Goal: Task Accomplishment & Management: Use online tool/utility

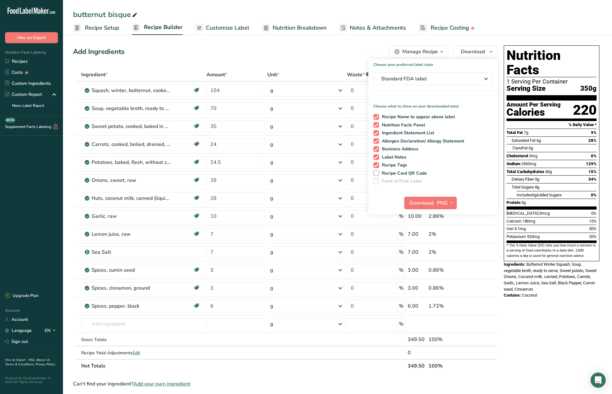
click at [516, 20] on ul "Recipe Setup Recipe Builder Customize Label Nutrition Breakdown Notes & Attachm…" at bounding box center [337, 27] width 549 height 15
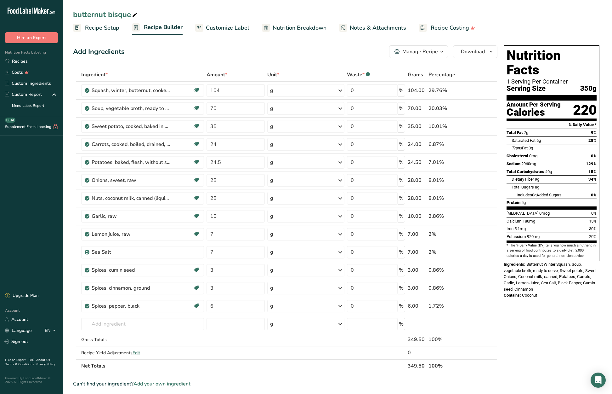
drag, startPoint x: 18, startPoint y: 62, endPoint x: 97, endPoint y: 56, distance: 79.2
click at [18, 62] on link "Recipes" at bounding box center [31, 61] width 63 height 11
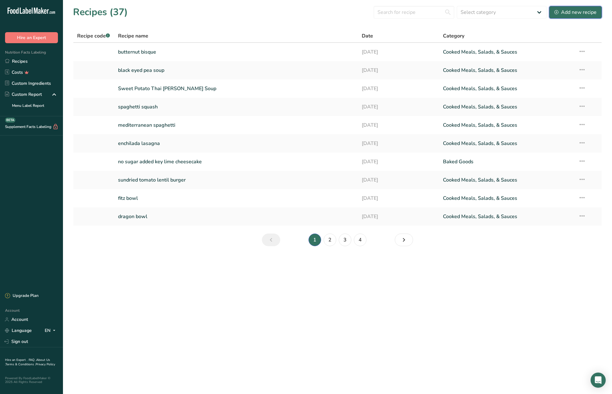
click at [568, 13] on div "Add new recipe" at bounding box center [576, 13] width 42 height 8
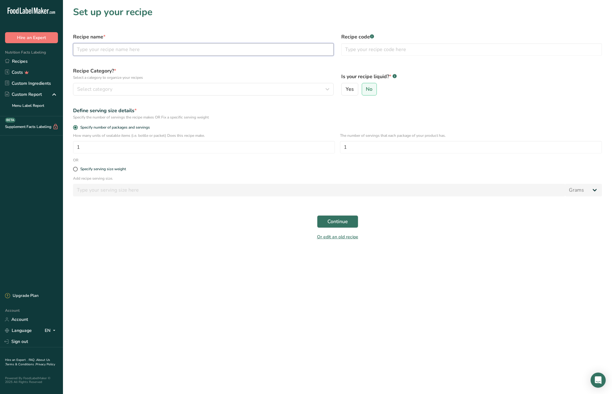
click at [119, 47] on input "text" at bounding box center [203, 49] width 261 height 13
type input "strive tribe chili"
click at [327, 88] on icon "button" at bounding box center [328, 88] width 8 height 11
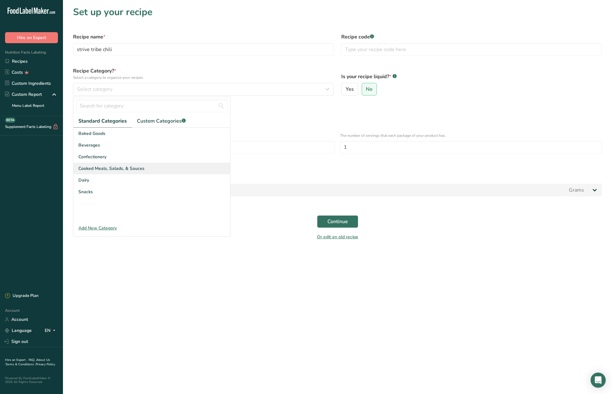
click at [167, 170] on div "Cooked Meals, Salads, & Sauces" at bounding box center [151, 168] width 157 height 12
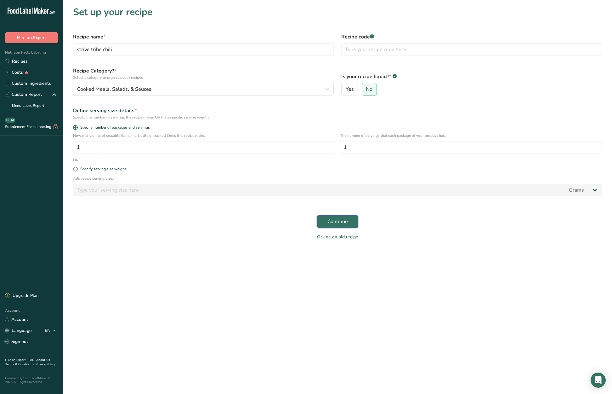
drag, startPoint x: 327, startPoint y: 221, endPoint x: 321, endPoint y: 219, distance: 6.5
click at [327, 221] on span "Continue" at bounding box center [337, 222] width 20 height 8
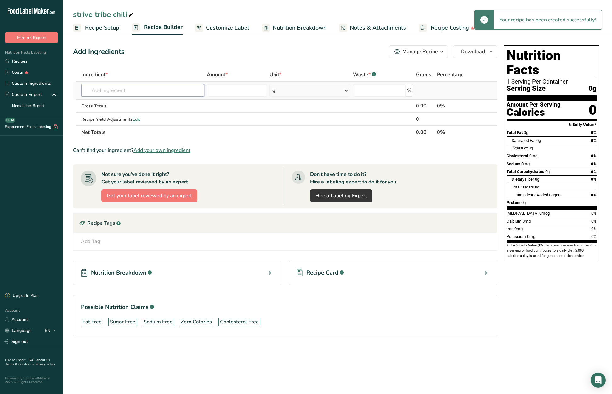
click at [127, 89] on input "text" at bounding box center [142, 90] width 123 height 13
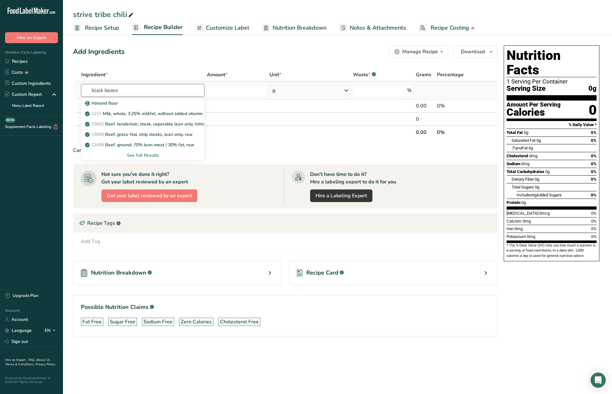
type input "black beans"
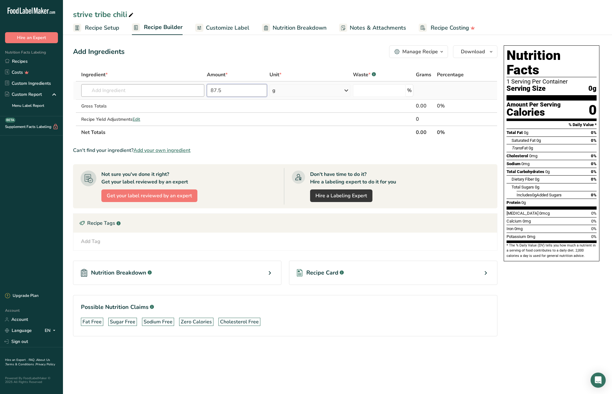
type input "87.5"
click at [111, 93] on input "text" at bounding box center [142, 90] width 123 height 13
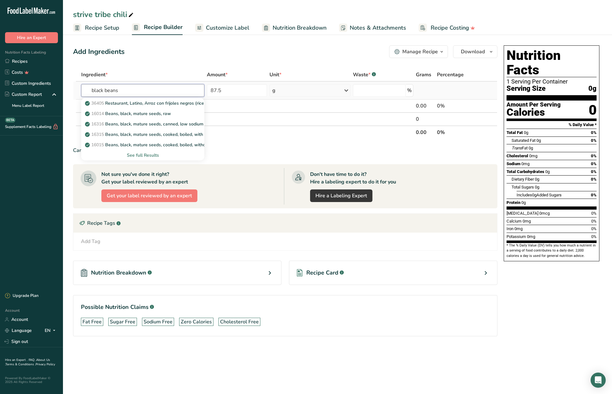
type input "black beans"
click at [139, 155] on div "See full Results" at bounding box center [142, 155] width 113 height 7
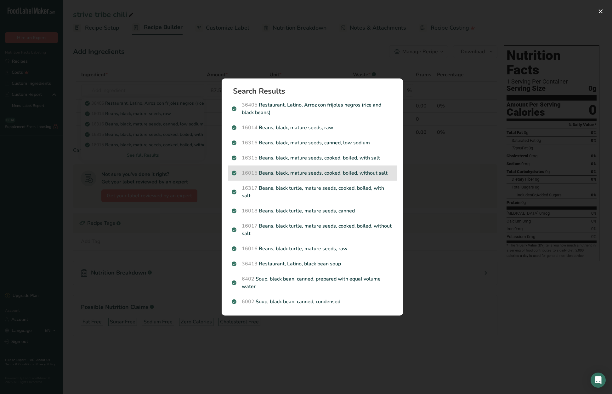
click at [345, 176] on p "16015 Beans, black, mature seeds, cooked, boiled, without salt" at bounding box center [312, 173] width 161 height 8
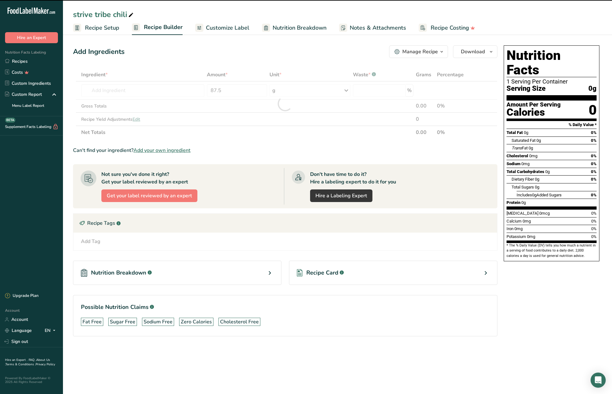
type input "0"
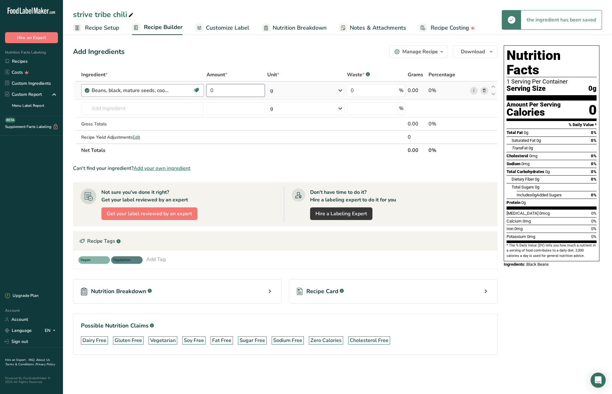
click at [201, 87] on tr "Beans, black, mature seeds, cooked, boiled, without salt Plant-based Protein Da…" at bounding box center [285, 91] width 424 height 18
type input "87.5"
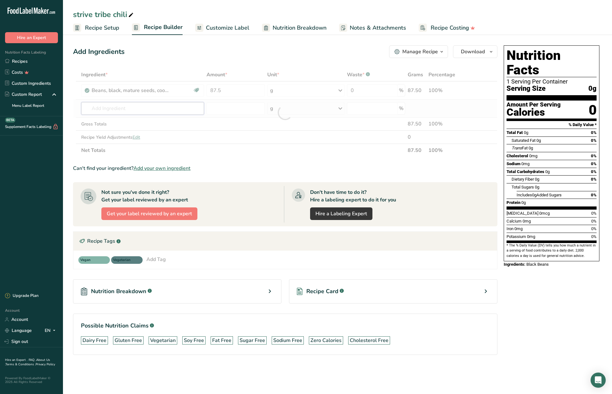
click at [151, 105] on div "Ingredient * Amount * Unit * Waste * .a-a{fill:#347362;}.b-a{fill:#fff;} Grams …" at bounding box center [285, 112] width 424 height 89
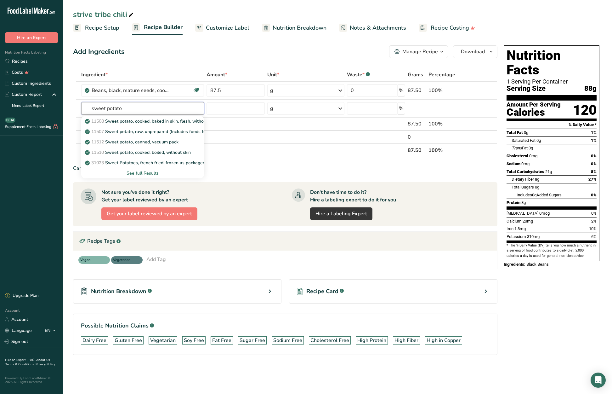
type input "sweet potato"
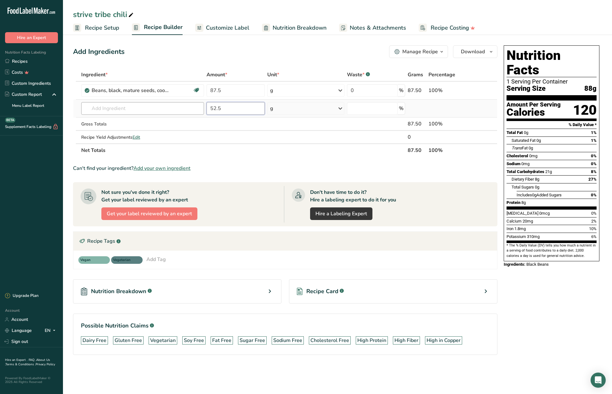
type input "52.5"
click at [88, 109] on input "text" at bounding box center [142, 108] width 123 height 13
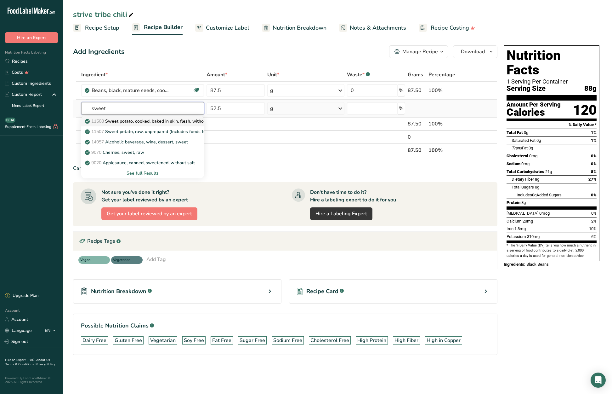
type input "Sweet potato, cooked, baked in skin, flesh, without salt"
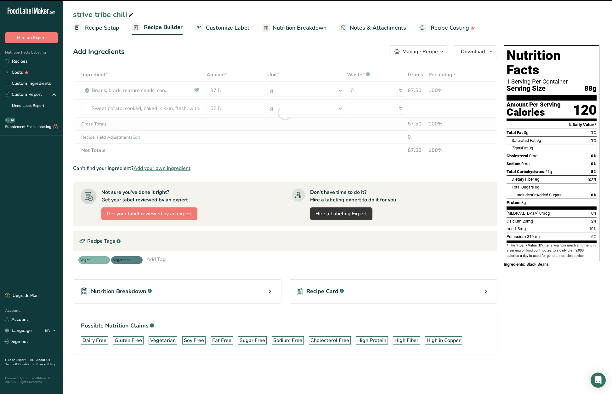
type input "0"
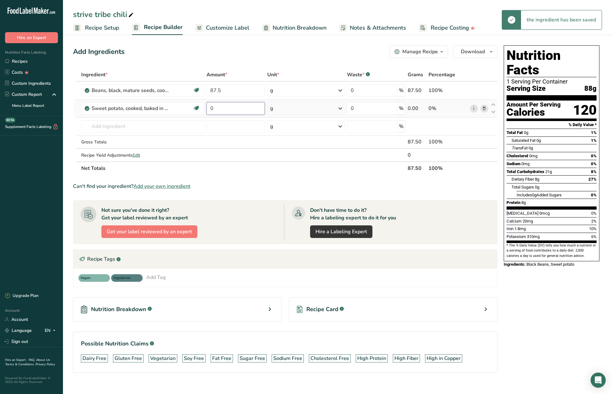
drag, startPoint x: 219, startPoint y: 109, endPoint x: 207, endPoint y: 109, distance: 12.0
click at [207, 109] on input "0" at bounding box center [236, 108] width 58 height 13
type input "52.5"
click at [130, 125] on div "Ingredient * Amount * Unit * Waste * .a-a{fill:#347362;}.b-a{fill:#fff;} Grams …" at bounding box center [285, 121] width 424 height 107
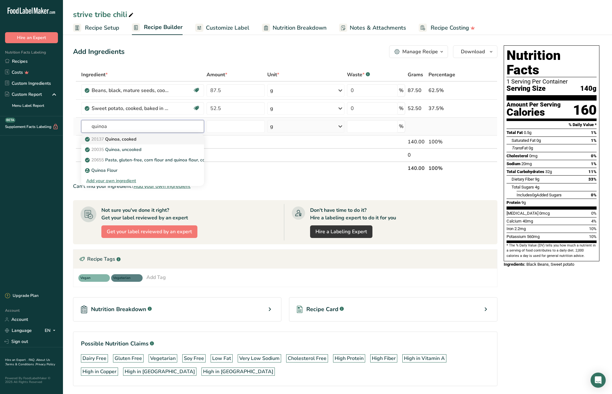
type input "quinoa"
click at [138, 140] on div "20137 Quinoa, cooked" at bounding box center [137, 139] width 103 height 7
type input "Quinoa, cooked"
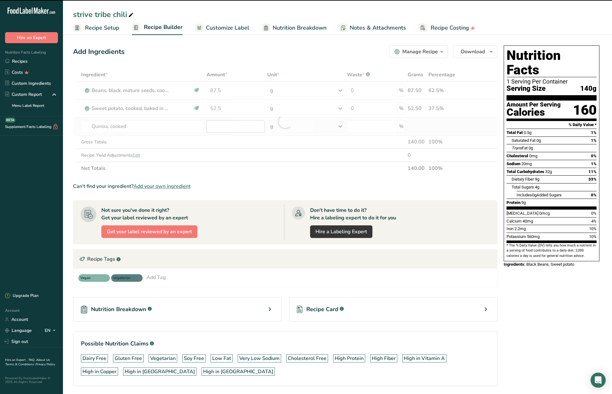
type input "0"
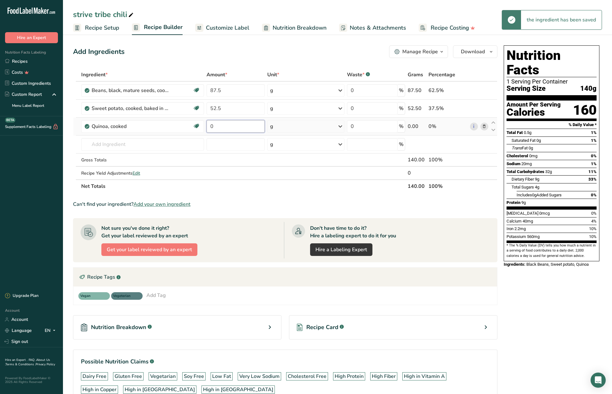
drag, startPoint x: 215, startPoint y: 126, endPoint x: 209, endPoint y: 126, distance: 5.4
click at [209, 126] on input "0" at bounding box center [236, 126] width 58 height 13
type input "35"
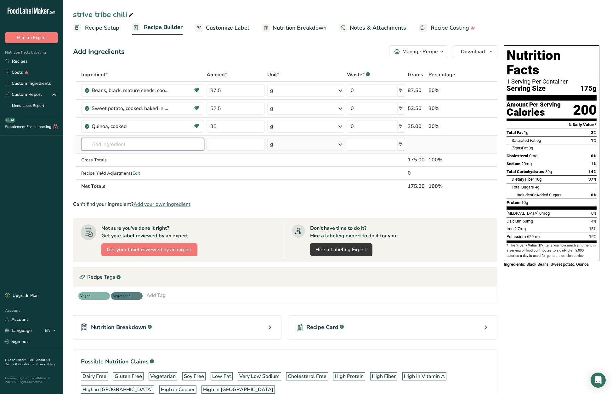
click at [111, 143] on input "text" at bounding box center [142, 144] width 123 height 13
type input "bell pepper"
click at [117, 178] on div "Bellpepper" at bounding box center [137, 177] width 103 height 7
type input "Bellpepper"
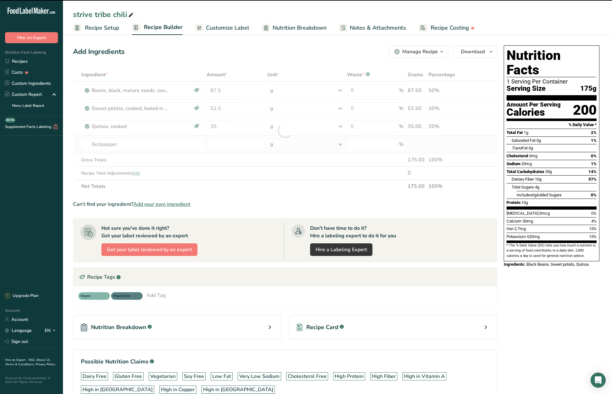
type input "0"
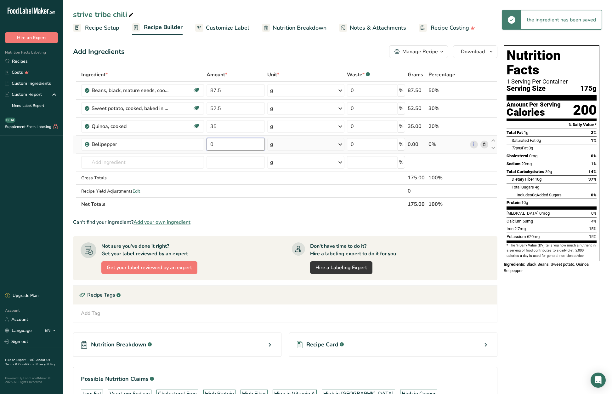
drag, startPoint x: 216, startPoint y: 145, endPoint x: 208, endPoint y: 145, distance: 8.2
click at [208, 145] on input "0" at bounding box center [236, 144] width 58 height 13
type input "24.5"
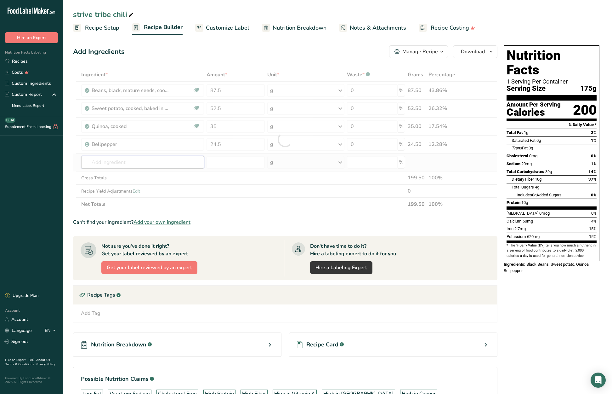
click at [147, 163] on div "Ingredient * Amount * Unit * Waste * .a-a{fill:#347362;}.b-a{fill:#fff;} Grams …" at bounding box center [285, 139] width 424 height 143
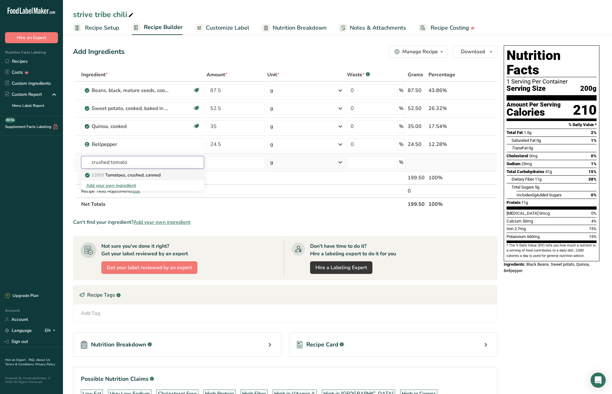
type input "crushed tomato"
click at [152, 174] on p "11693 Tomatoes, crushed, canned" at bounding box center [123, 175] width 74 height 7
type input "Tomatoes, crushed, canned"
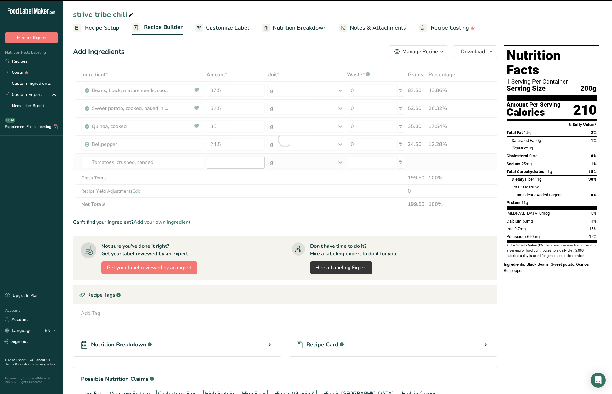
type input "0"
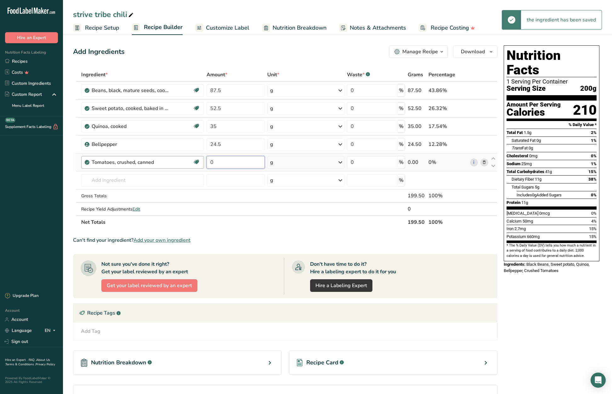
drag, startPoint x: 213, startPoint y: 162, endPoint x: 203, endPoint y: 162, distance: 10.1
click at [203, 162] on tr "Tomatoes, crushed, canned Source of Antioxidants Dairy free Gluten free Vegan V…" at bounding box center [285, 162] width 424 height 18
type input "52.5"
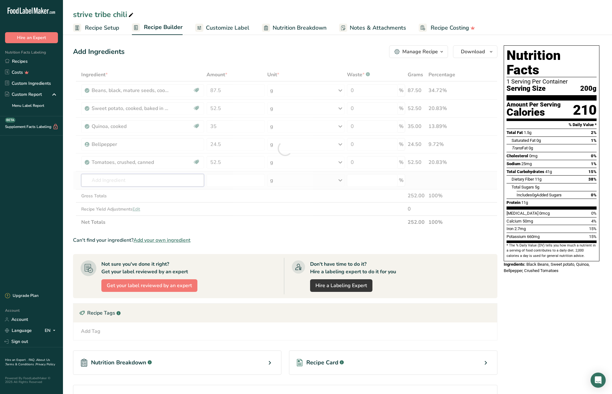
click at [167, 179] on div "Ingredient * Amount * Unit * Waste * .a-a{fill:#347362;}.b-a{fill:#fff;} Grams …" at bounding box center [285, 148] width 424 height 161
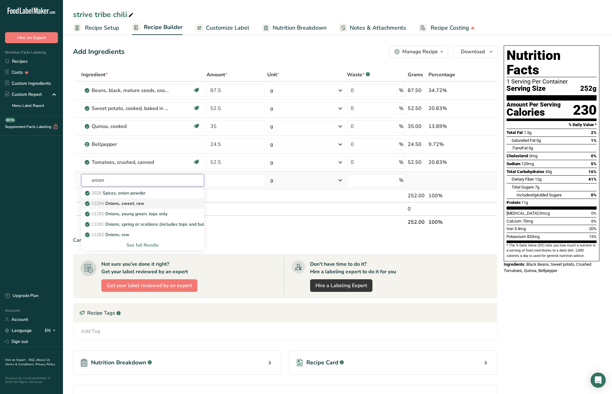
type input "Onions, sweet, raw"
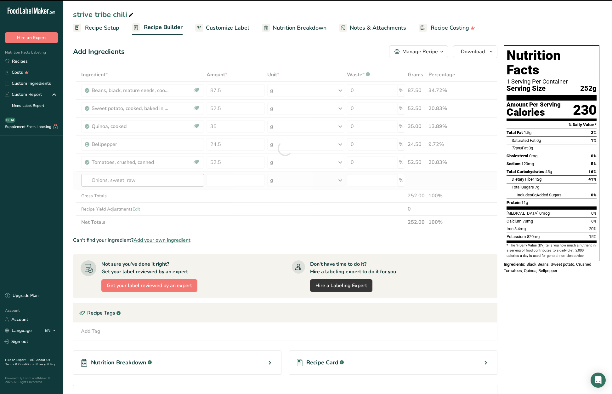
type input "0"
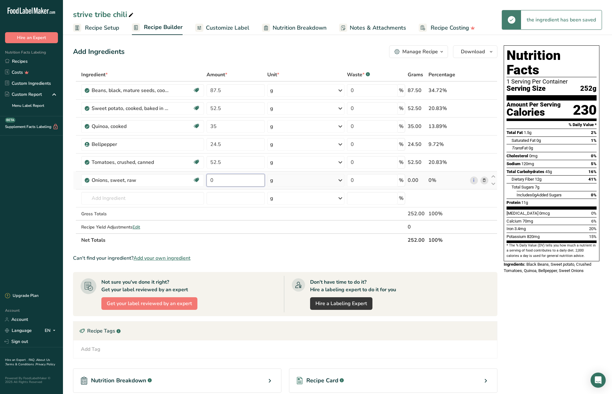
click at [210, 179] on input "0" at bounding box center [236, 180] width 58 height 13
type input "28"
click at [122, 194] on div "Ingredient * Amount * Unit * Waste * .a-a{fill:#347362;}.b-a{fill:#fff;} Grams …" at bounding box center [285, 157] width 424 height 179
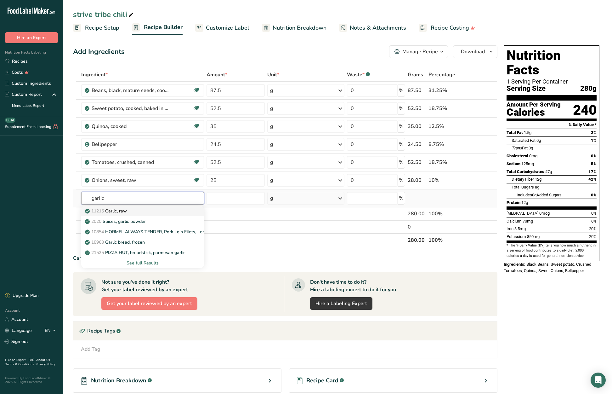
type input "garlic"
click at [113, 210] on p "11215 Garlic, raw" at bounding box center [106, 211] width 41 height 7
type input "Garlic, raw"
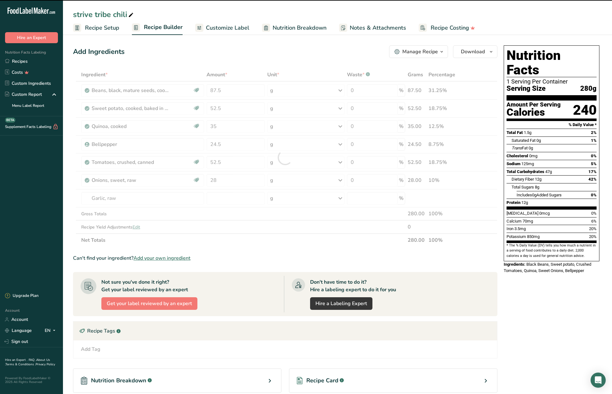
type input "0"
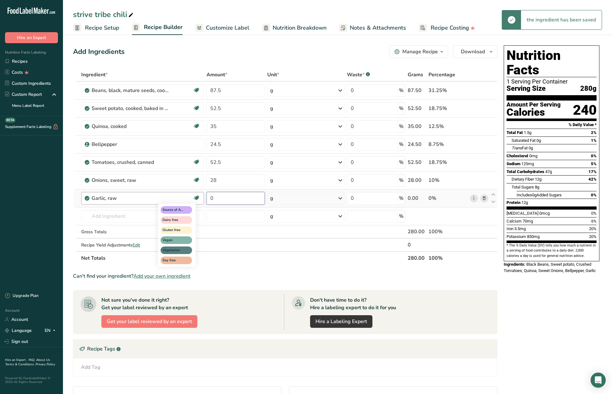
drag, startPoint x: 205, startPoint y: 197, endPoint x: 200, endPoint y: 197, distance: 5.4
click at [200, 197] on tr "Garlic, raw Source of Antioxidants Dairy free Gluten free Vegan Vegetarian Soy …" at bounding box center [285, 198] width 424 height 18
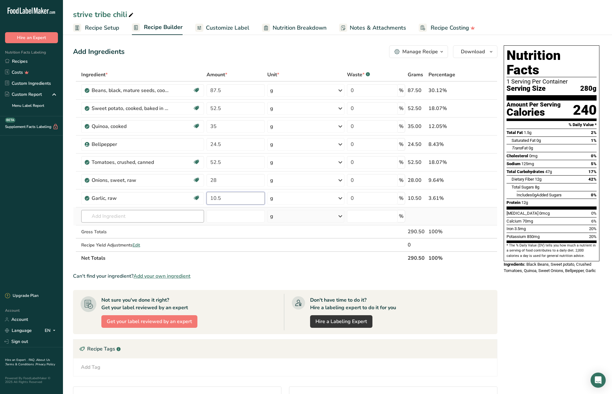
type input "10.5"
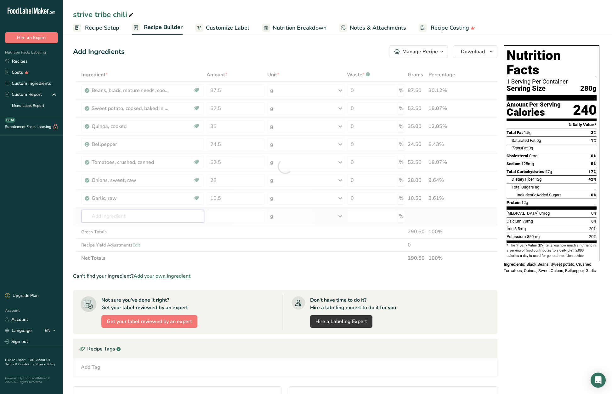
click at [138, 217] on div "Ingredient * Amount * Unit * Waste * .a-a{fill:#347362;}.b-a{fill:#fff;} Grams …" at bounding box center [285, 166] width 424 height 196
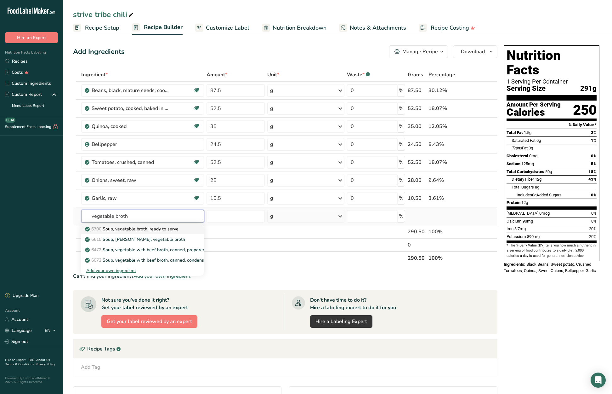
type input "vegetable broth"
click at [143, 230] on p "6700 Soup, vegetable broth, ready to serve" at bounding box center [132, 228] width 92 height 7
type input "Soup, vegetable broth, ready to serve"
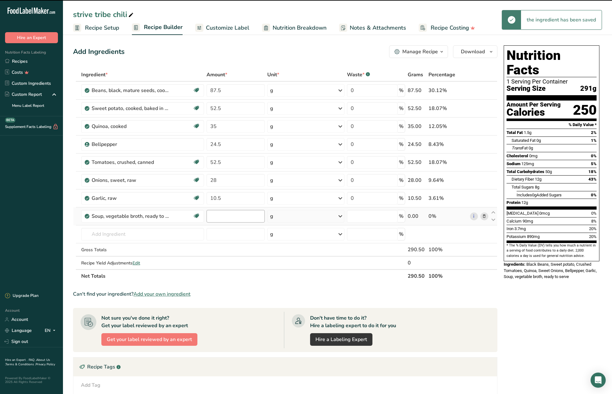
type input "0"
drag, startPoint x: 216, startPoint y: 217, endPoint x: 210, endPoint y: 217, distance: 6.6
click at [210, 217] on input "0" at bounding box center [236, 216] width 58 height 13
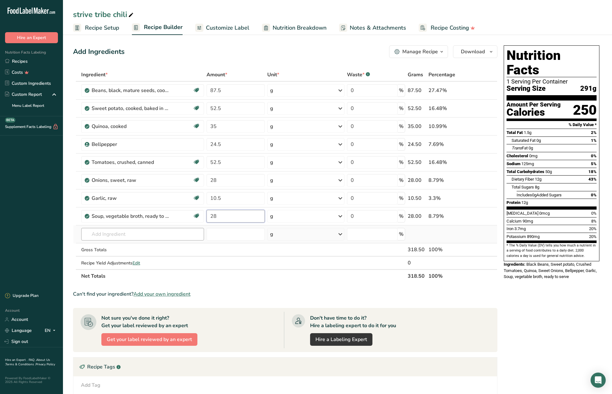
type input "28"
click at [162, 233] on div "Ingredient * Amount * Unit * Waste * .a-a{fill:#347362;}.b-a{fill:#fff;} Grams …" at bounding box center [285, 175] width 424 height 214
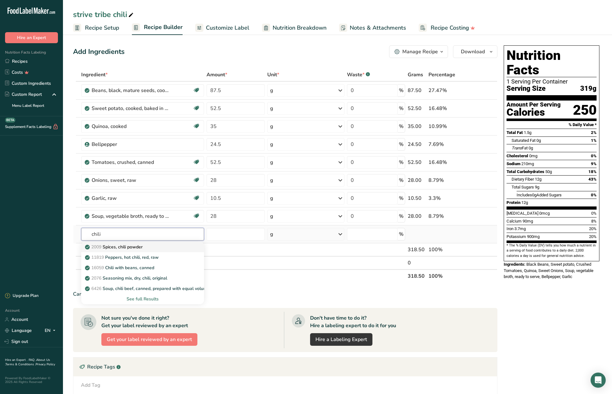
type input "Spices, chili powder"
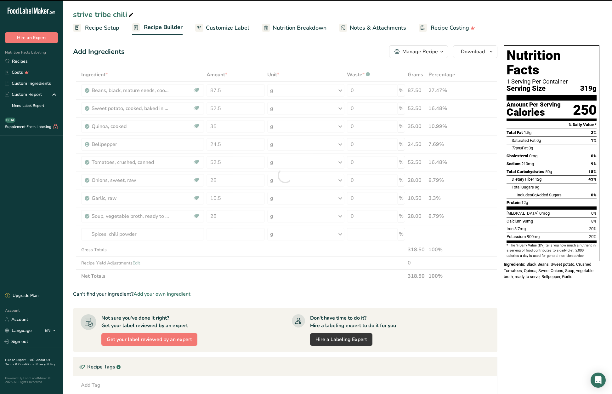
type input "0"
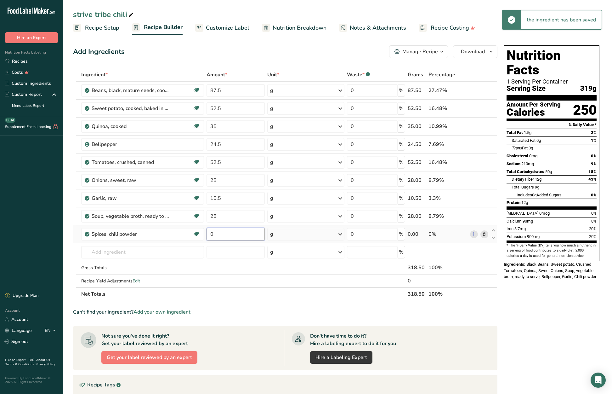
click at [207, 233] on input "0" at bounding box center [236, 234] width 58 height 13
type input "14"
click at [169, 249] on div "Ingredient * Amount * Unit * Waste * .a-a{fill:#347362;}.b-a{fill:#fff;} Grams …" at bounding box center [285, 184] width 424 height 232
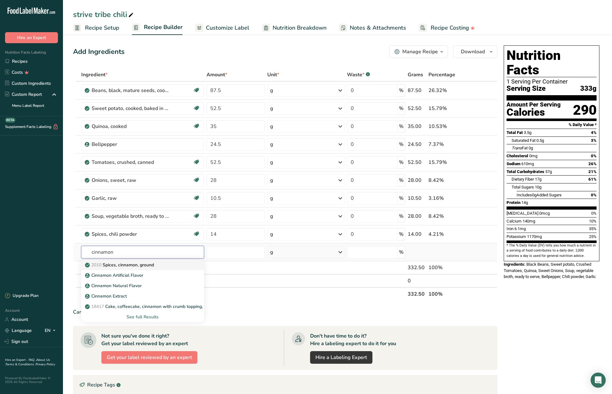
type input "cinnamon"
click at [141, 266] on p "2010 Spices, cinnamon, ground" at bounding box center [120, 264] width 68 height 7
type input "Spices, cinnamon, ground"
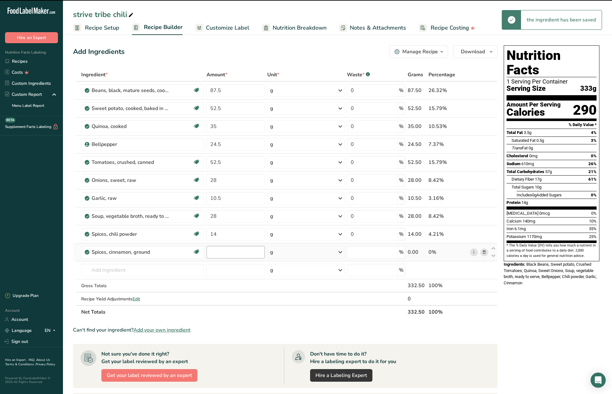
type input "0"
drag, startPoint x: 215, startPoint y: 253, endPoint x: 209, endPoint y: 253, distance: 6.3
click at [209, 253] on input "0" at bounding box center [236, 252] width 58 height 13
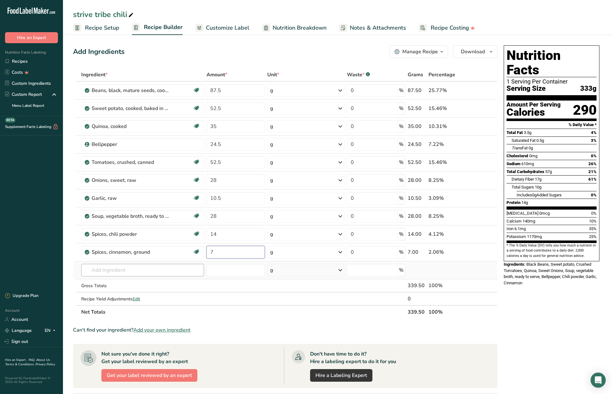
type input "7"
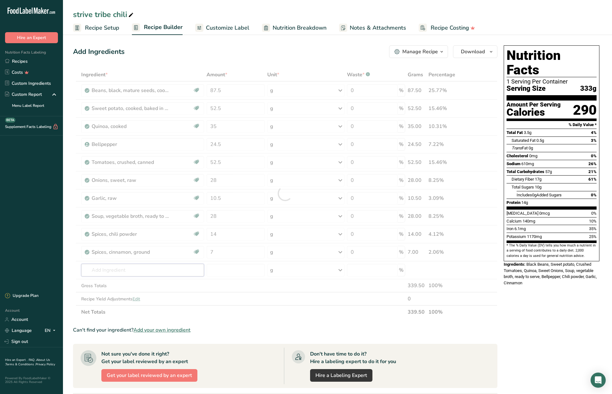
drag, startPoint x: 138, startPoint y: 270, endPoint x: 141, endPoint y: 262, distance: 9.4
click at [138, 270] on div "Ingredient * Amount * Unit * Waste * .a-a{fill:#347362;}.b-a{fill:#fff;} Grams …" at bounding box center [285, 193] width 424 height 250
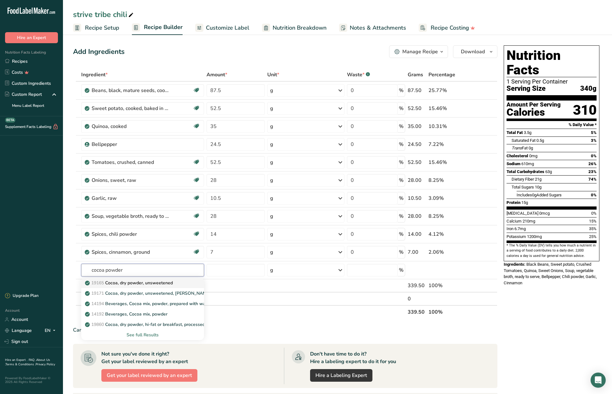
type input "Cocoa, dry powder, unsweetened"
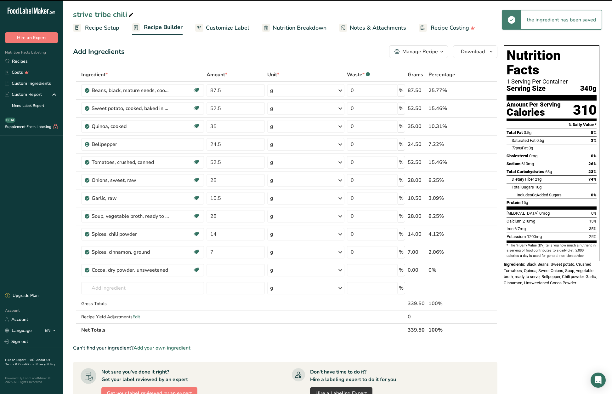
type input "0"
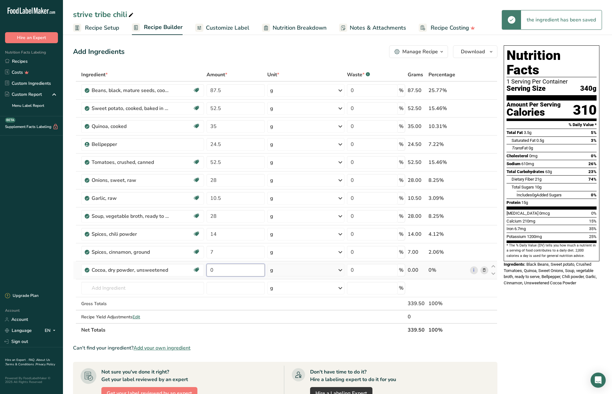
click at [209, 271] on input "0" at bounding box center [236, 270] width 58 height 13
type input "7"
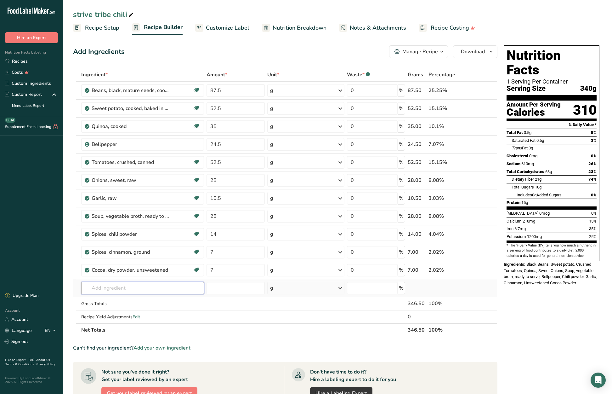
click at [136, 284] on div "Ingredient * Amount * Unit * Waste * .a-a{fill:#347362;}.b-a{fill:#fff;} Grams …" at bounding box center [285, 202] width 424 height 268
type input "sea salt"
click at [104, 302] on p "Sea Salt" at bounding box center [97, 300] width 22 height 7
type input "Sea Salt"
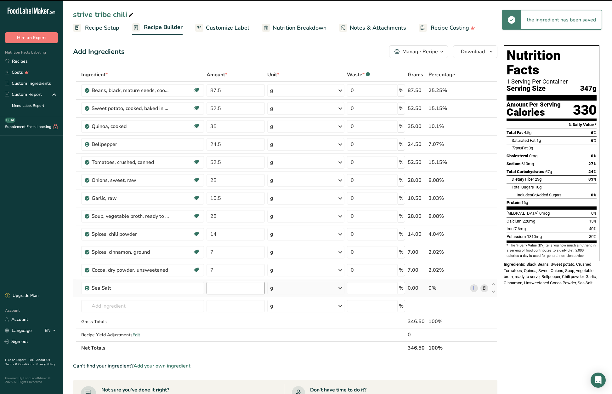
type input "0"
drag, startPoint x: 217, startPoint y: 286, endPoint x: 205, endPoint y: 286, distance: 12.0
click at [205, 286] on td "0" at bounding box center [235, 288] width 60 height 18
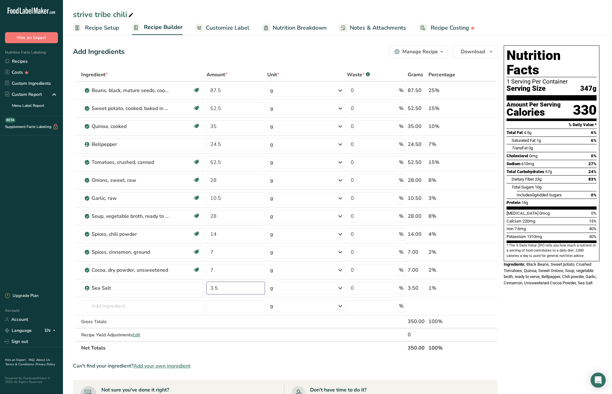
type input "3.5"
click at [72, 286] on section "Add Ingredients Manage Recipe Delete Recipe Duplicate Recipe Scale Recipe Save …" at bounding box center [337, 320] width 549 height 575
click at [472, 53] on span "Download" at bounding box center [473, 52] width 24 height 8
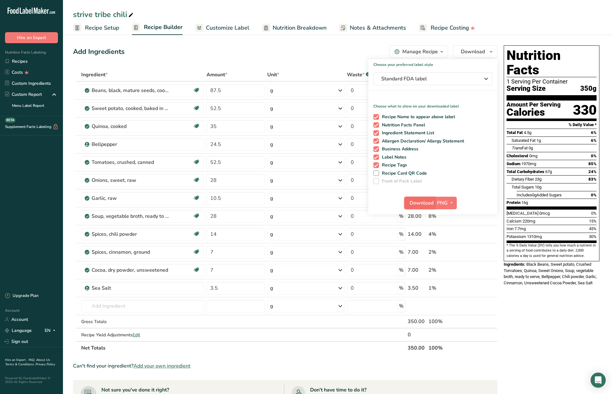
click at [429, 203] on span "Download" at bounding box center [422, 203] width 24 height 8
